Goal: Entertainment & Leisure: Consume media (video, audio)

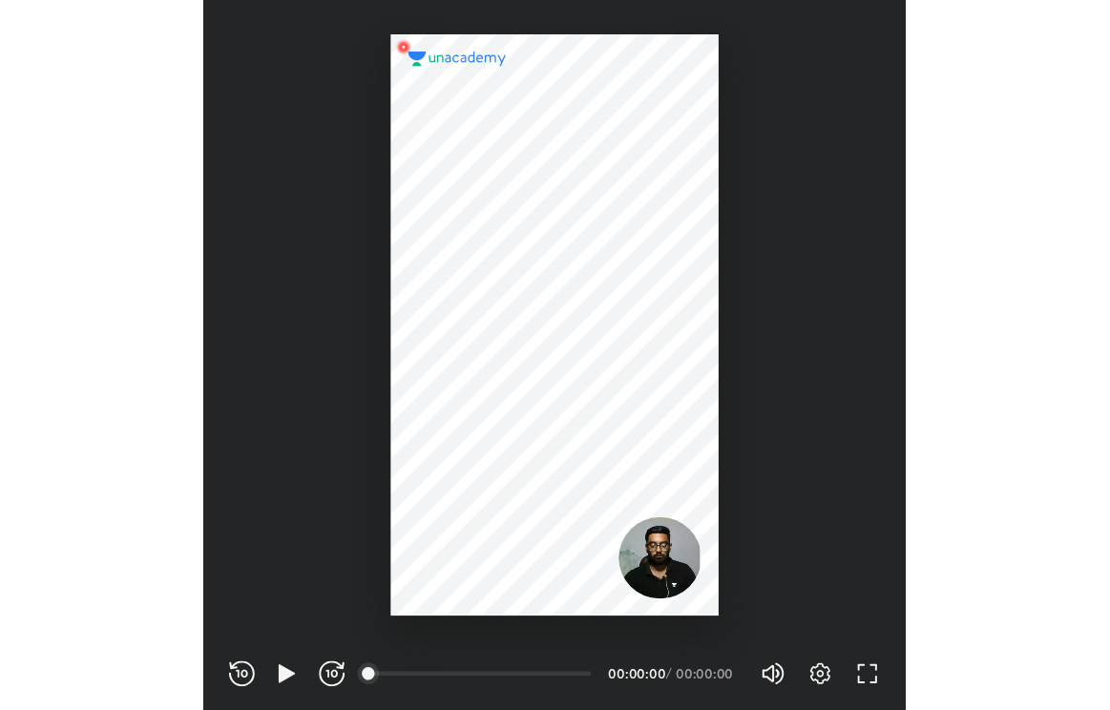
scroll to position [632, 626]
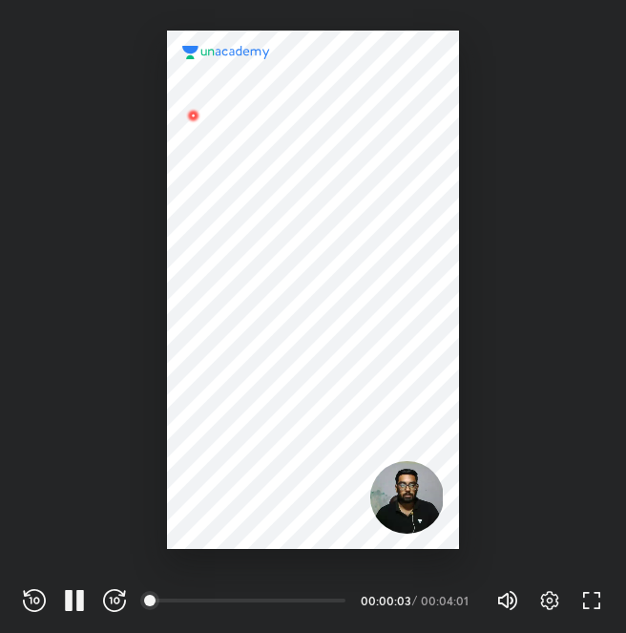
click at [586, 591] on icon "button" at bounding box center [591, 600] width 23 height 23
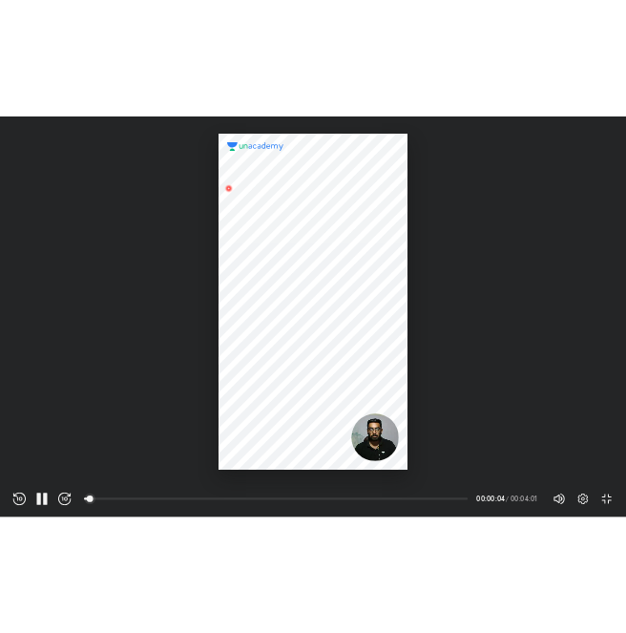
scroll to position [710, 1110]
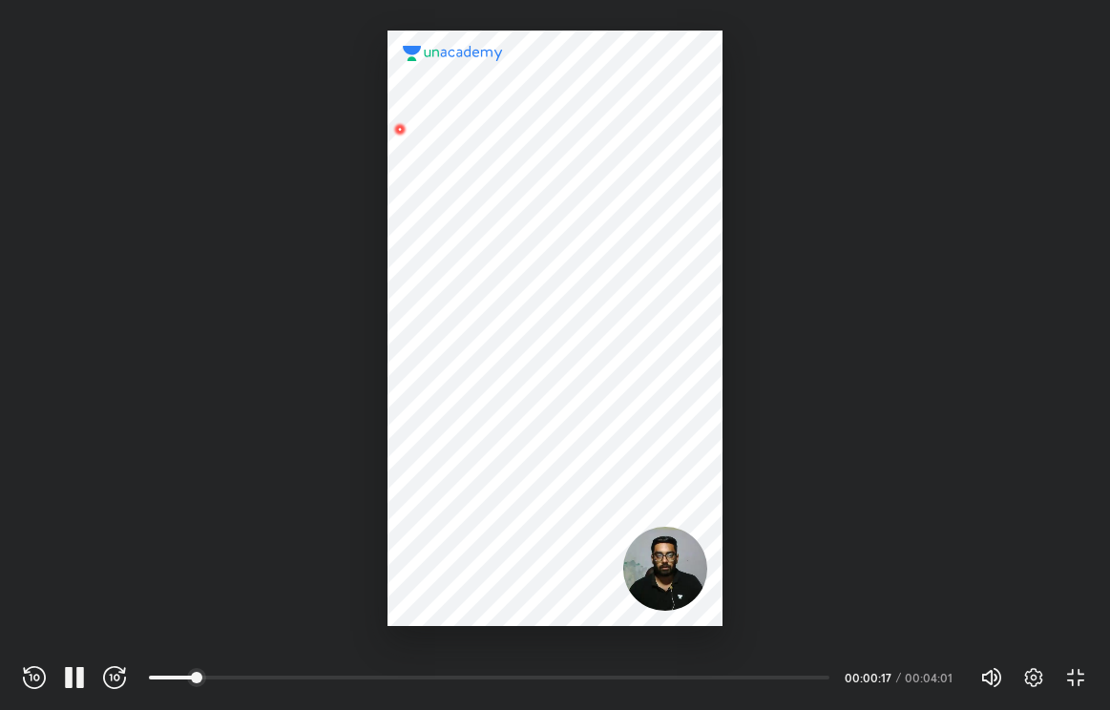
click at [78, 632] on icon "button" at bounding box center [80, 677] width 8 height 21
click at [72, 632] on icon "button" at bounding box center [74, 677] width 23 height 23
click at [76, 632] on icon "button" at bounding box center [74, 677] width 23 height 23
click at [39, 632] on icon "button" at bounding box center [34, 677] width 23 height 23
click at [36, 632] on icon "button" at bounding box center [34, 677] width 23 height 23
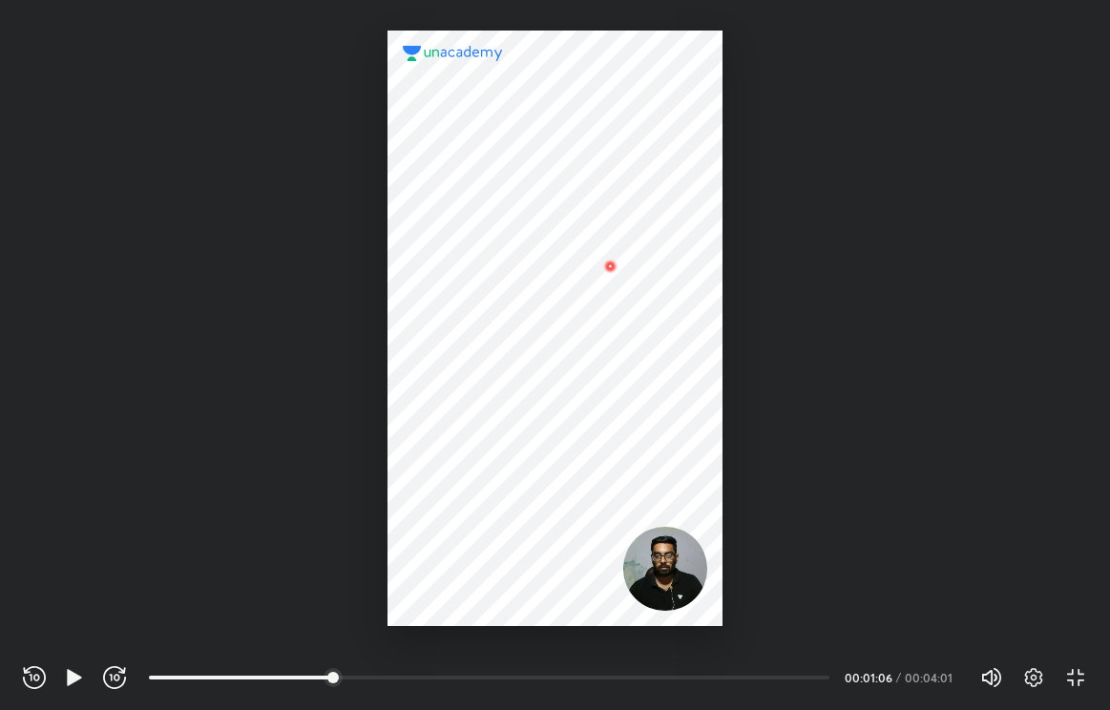
click at [38, 632] on icon "button" at bounding box center [36, 677] width 6 height 7
click at [78, 632] on icon "button" at bounding box center [74, 677] width 23 height 23
click at [74, 632] on icon "button" at bounding box center [74, 677] width 23 height 23
click at [84, 632] on icon "button" at bounding box center [74, 677] width 23 height 23
click at [124, 588] on div at bounding box center [555, 313] width 1110 height 626
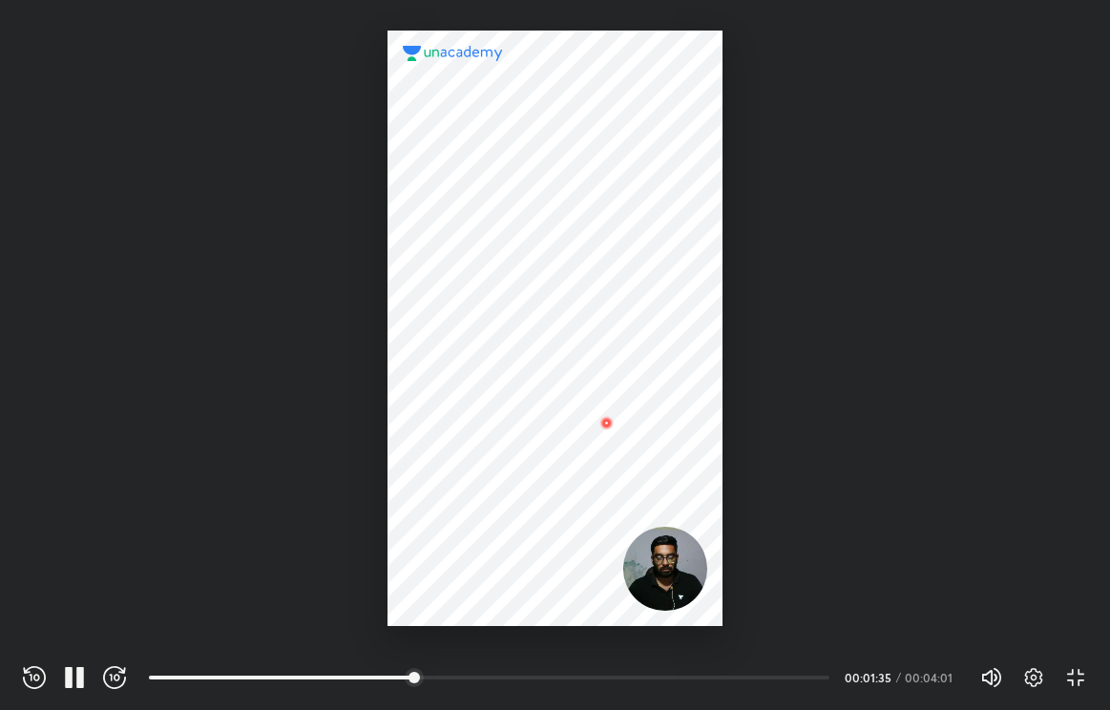
click at [36, 632] on icon "button" at bounding box center [34, 677] width 23 height 23
click at [74, 632] on icon "button" at bounding box center [74, 677] width 23 height 23
click at [73, 632] on icon "button" at bounding box center [74, 677] width 14 height 16
click at [80, 632] on icon "button" at bounding box center [80, 677] width 8 height 21
click at [72, 632] on icon "button" at bounding box center [74, 677] width 14 height 16
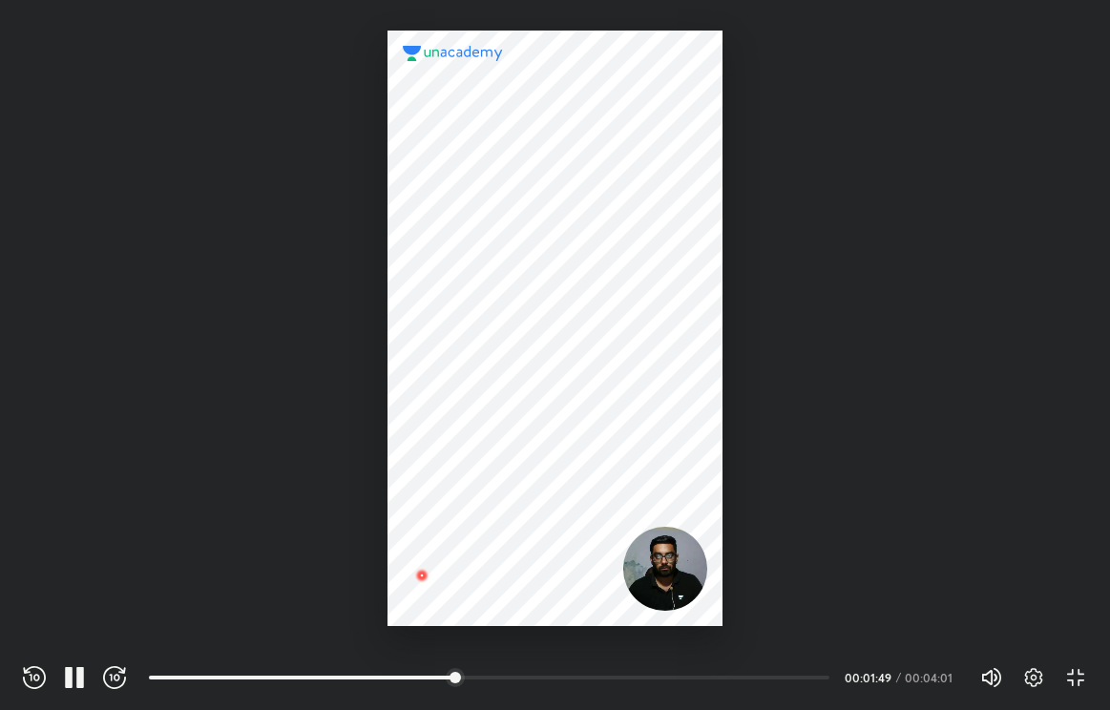
click at [79, 632] on icon "button" at bounding box center [80, 677] width 8 height 21
click at [77, 632] on icon "button" at bounding box center [74, 677] width 23 height 23
click at [36, 632] on icon "button" at bounding box center [34, 677] width 23 height 23
click at [80, 632] on icon "button" at bounding box center [80, 677] width 8 height 21
click at [76, 632] on icon "button" at bounding box center [74, 677] width 23 height 23
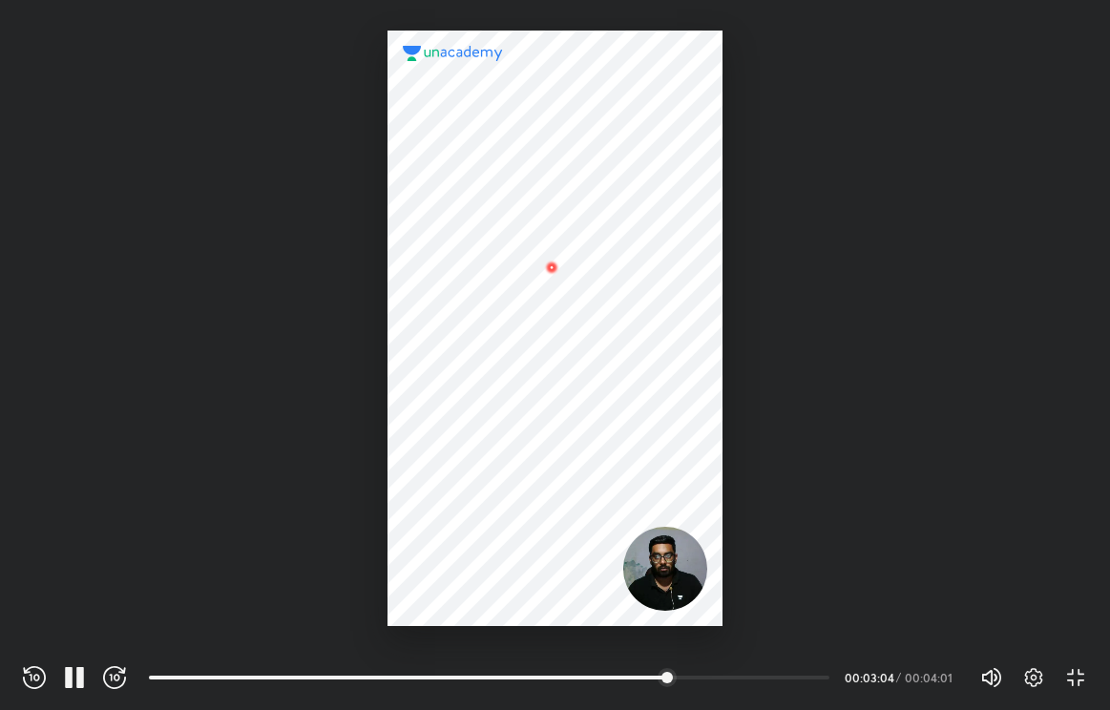
click at [135, 569] on div at bounding box center [555, 313] width 1110 height 626
click at [625, 632] on icon "button" at bounding box center [1075, 677] width 23 height 23
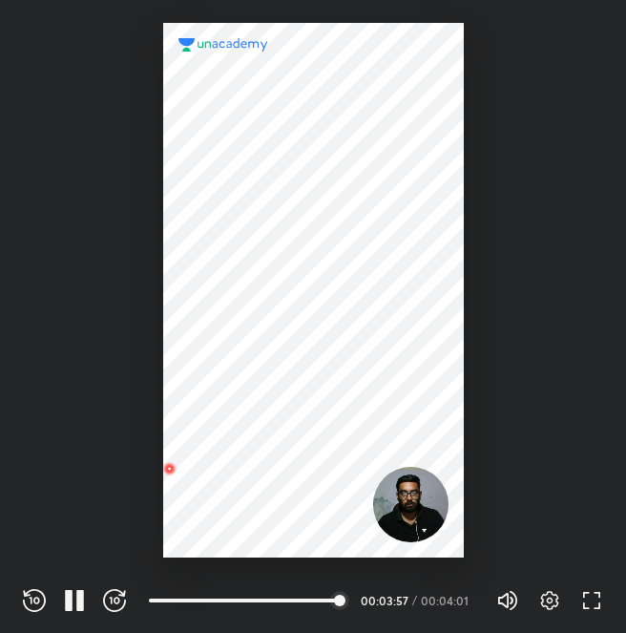
scroll to position [632, 626]
